Goal: Check status: Check status

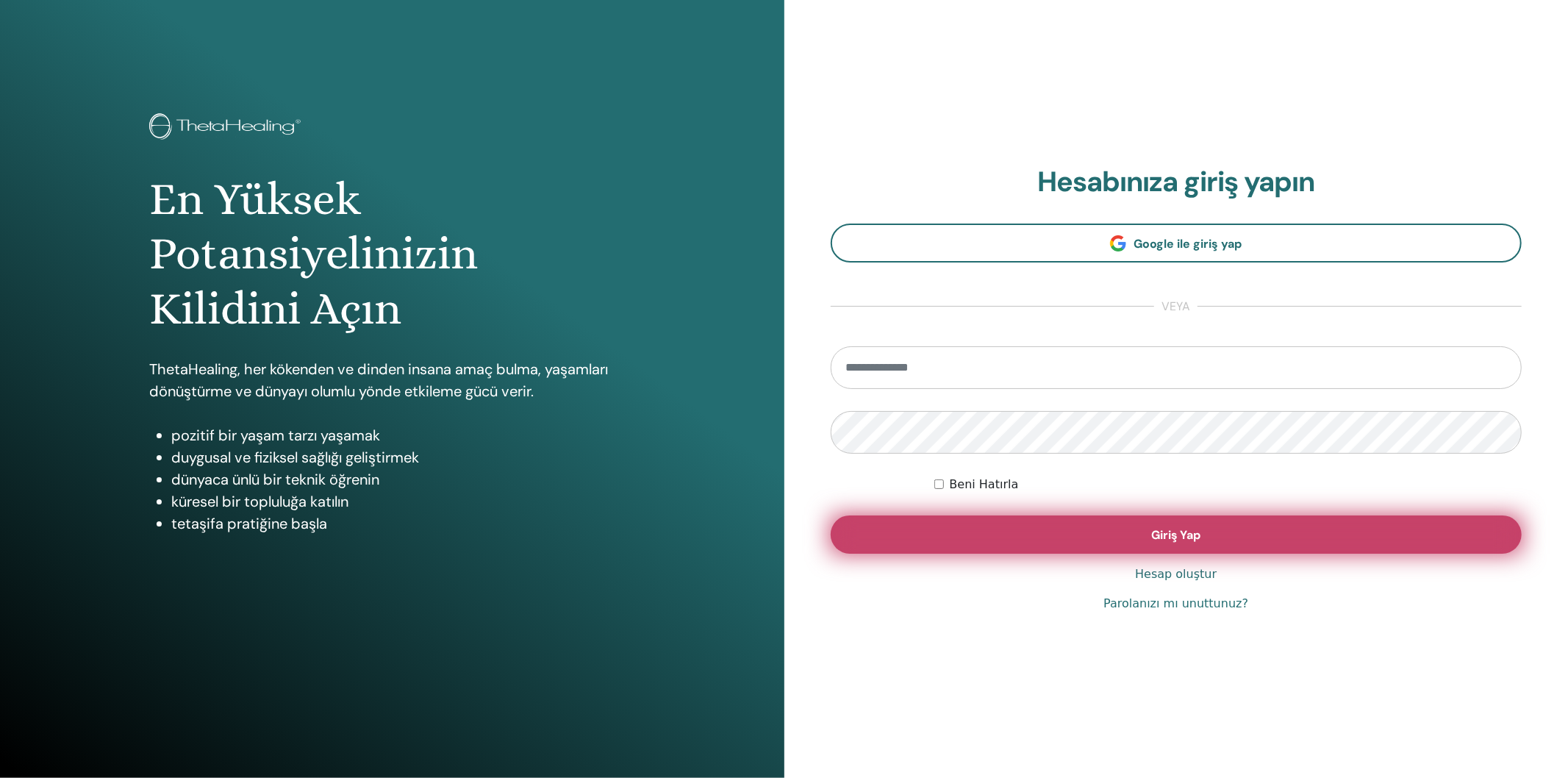
type input "**********"
click at [1120, 533] on button "Giriş Yap" at bounding box center [1176, 535] width 692 height 38
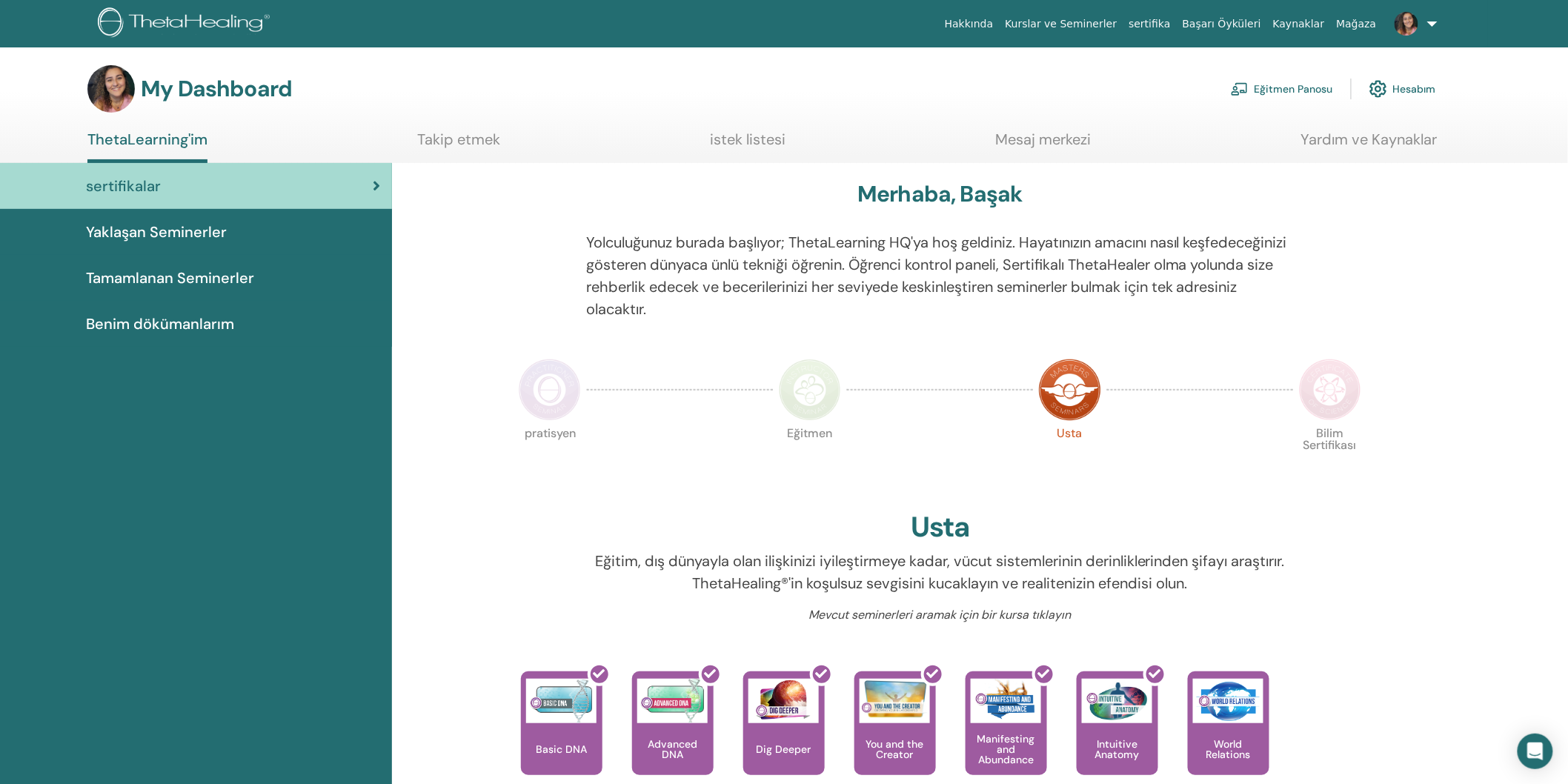
click at [173, 279] on span "Tamamlanan Seminerler" at bounding box center [170, 277] width 168 height 22
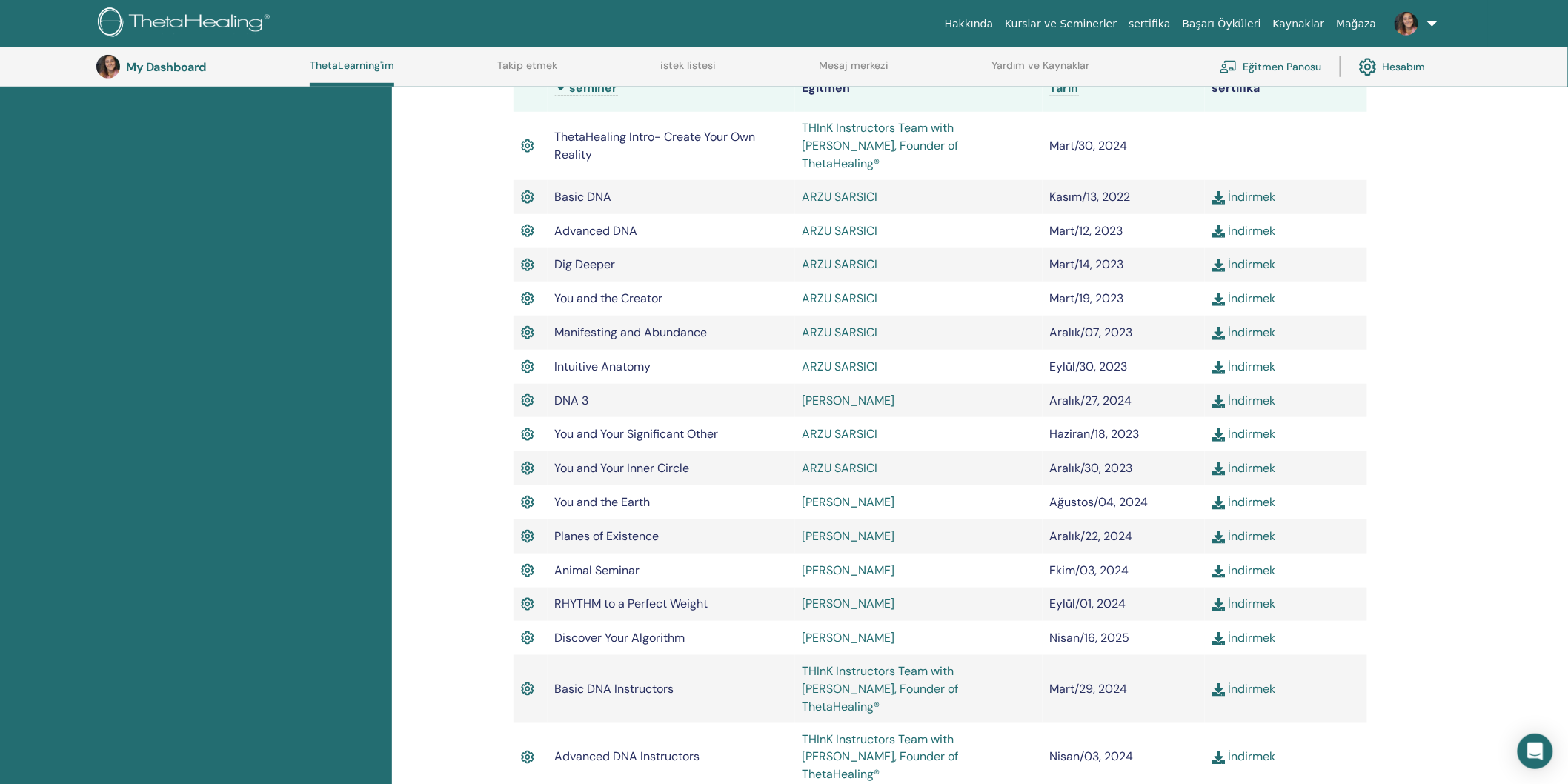
scroll to position [450, 0]
